Goal: Information Seeking & Learning: Learn about a topic

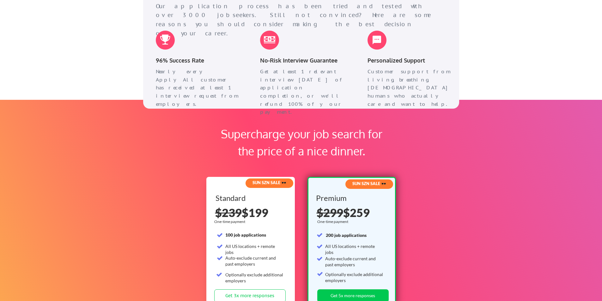
scroll to position [837, 0]
click at [316, 138] on div "Supercharge your job search for the price of a nice dinner." at bounding box center [301, 143] width 177 height 34
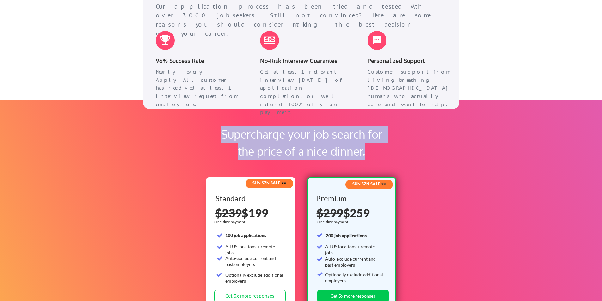
click at [316, 138] on div "Supercharge your job search for the price of a nice dinner." at bounding box center [301, 143] width 177 height 34
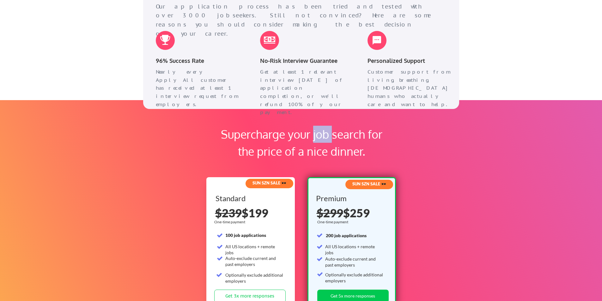
click at [316, 138] on div "Supercharge your job search for the price of a nice dinner." at bounding box center [301, 143] width 177 height 34
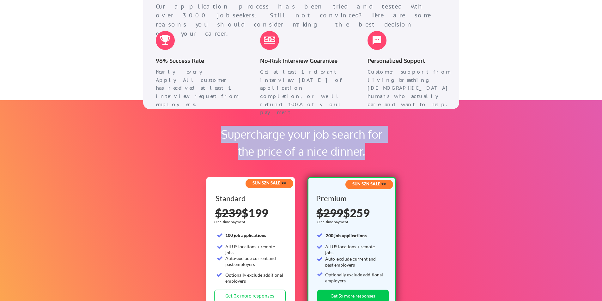
click at [316, 138] on div "Supercharge your job search for the price of a nice dinner." at bounding box center [301, 143] width 177 height 34
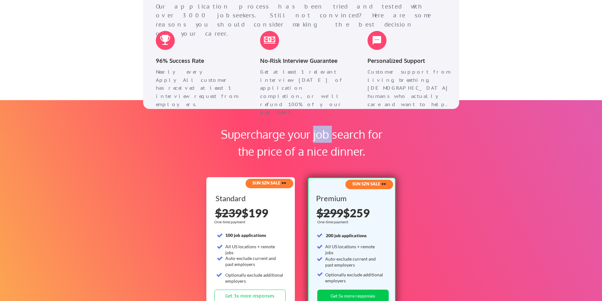
click at [316, 138] on div "Supercharge your job search for the price of a nice dinner." at bounding box center [301, 143] width 177 height 34
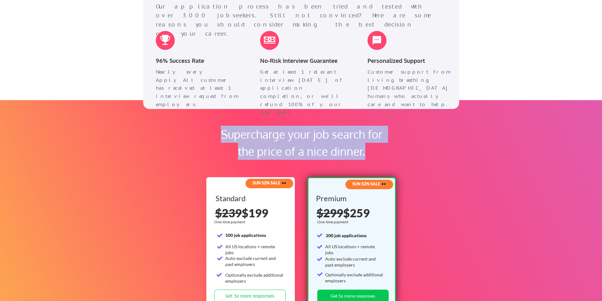
click at [316, 138] on div "Supercharge your job search for the price of a nice dinner." at bounding box center [301, 143] width 177 height 34
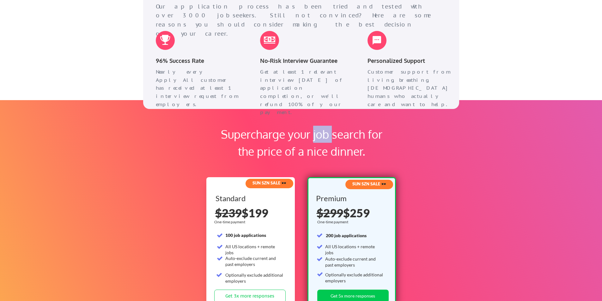
click at [316, 138] on div "Supercharge your job search for the price of a nice dinner." at bounding box center [301, 143] width 177 height 34
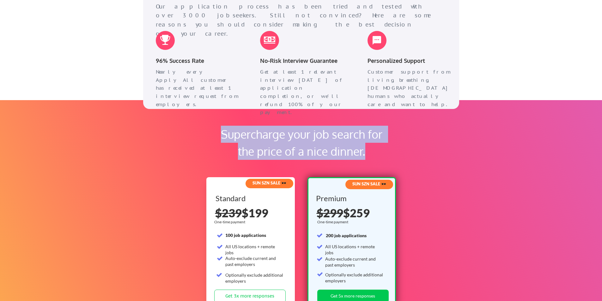
click at [316, 138] on div "Supercharge your job search for the price of a nice dinner." at bounding box center [301, 143] width 177 height 34
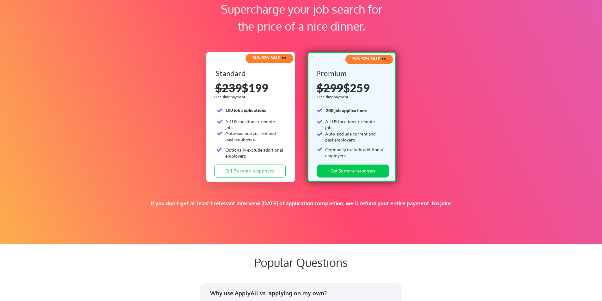
scroll to position [995, 0]
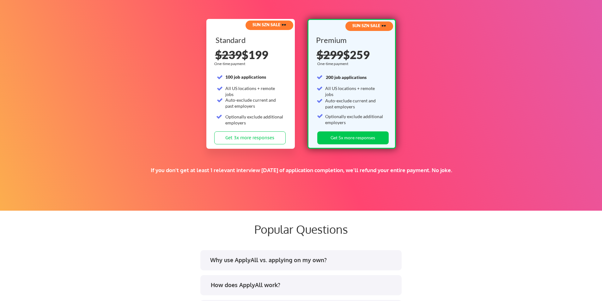
click at [260, 118] on div "Optionally exclude additional employers" at bounding box center [254, 120] width 58 height 12
click at [302, 172] on div "If you don't get at least 1 relevant interview [DATE] of application completion…" at bounding box center [301, 170] width 382 height 7
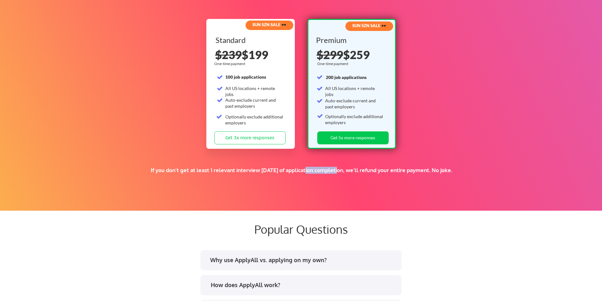
click at [302, 172] on div "If you don't get at least 1 relevant interview [DATE] of application completion…" at bounding box center [301, 170] width 382 height 7
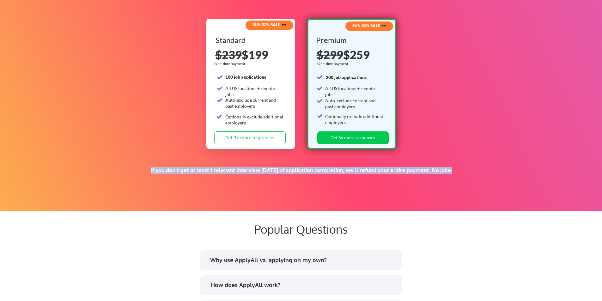
click at [302, 172] on div "If you don't get at least 1 relevant interview [DATE] of application completion…" at bounding box center [301, 170] width 382 height 7
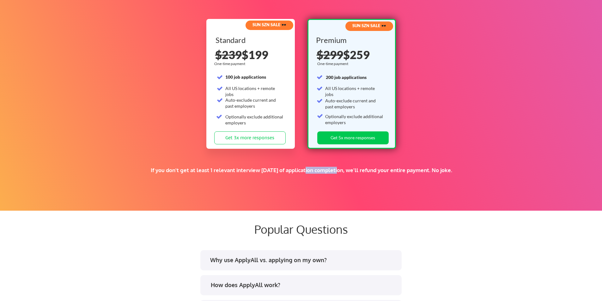
click at [302, 172] on div "If you don't get at least 1 relevant interview [DATE] of application completion…" at bounding box center [301, 170] width 382 height 7
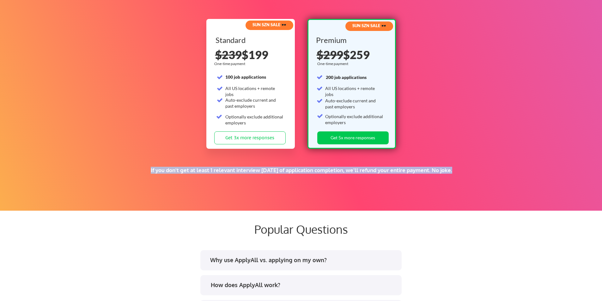
click at [302, 172] on div "If you don't get at least 1 relevant interview [DATE] of application completion…" at bounding box center [301, 170] width 382 height 7
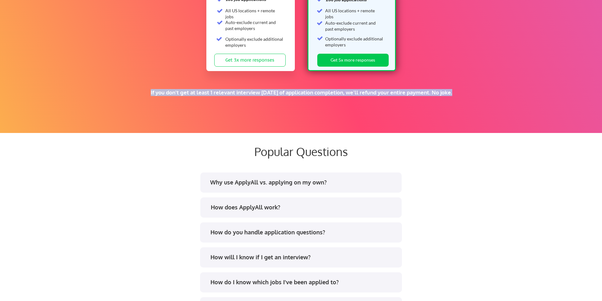
scroll to position [1073, 0]
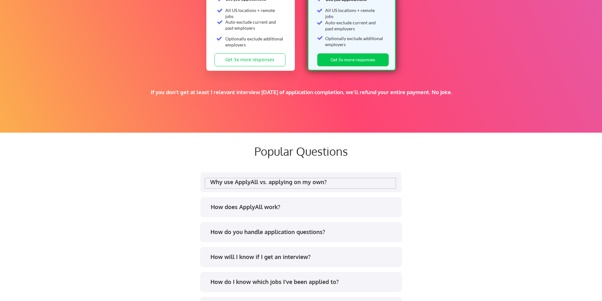
click at [306, 182] on div "Why use ApplyAll vs. applying on my own?" at bounding box center [302, 182] width 185 height 8
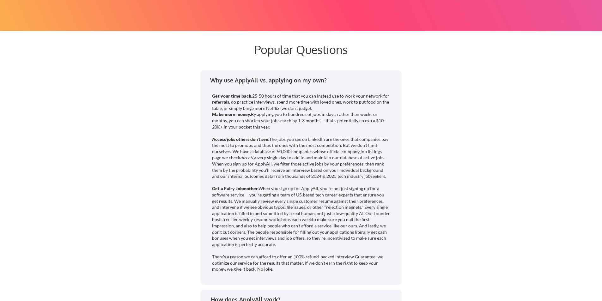
scroll to position [1175, 0]
